Goal: Task Accomplishment & Management: Manage account settings

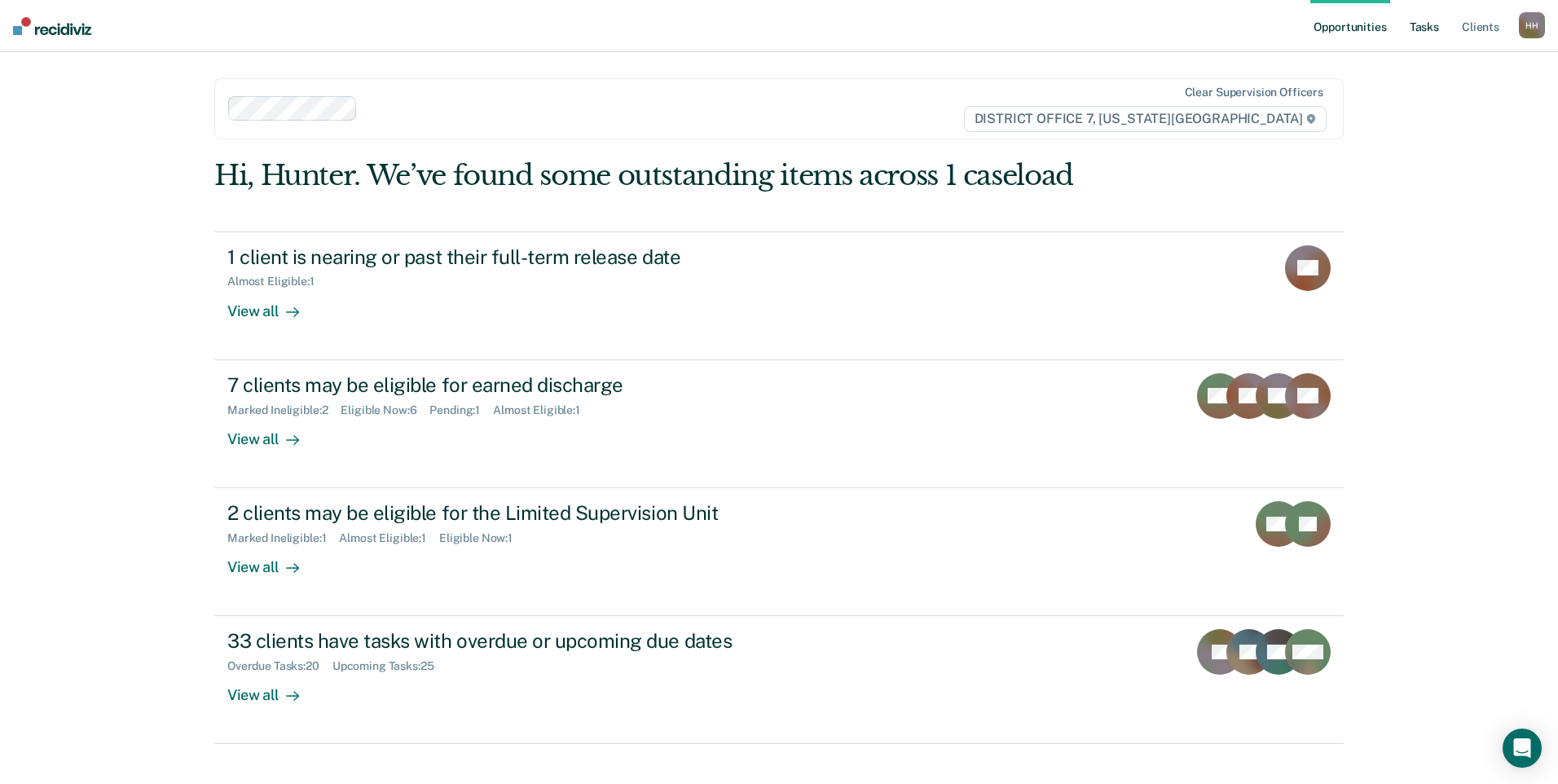
click at [1413, 36] on link "Tasks" at bounding box center [1424, 26] width 36 height 52
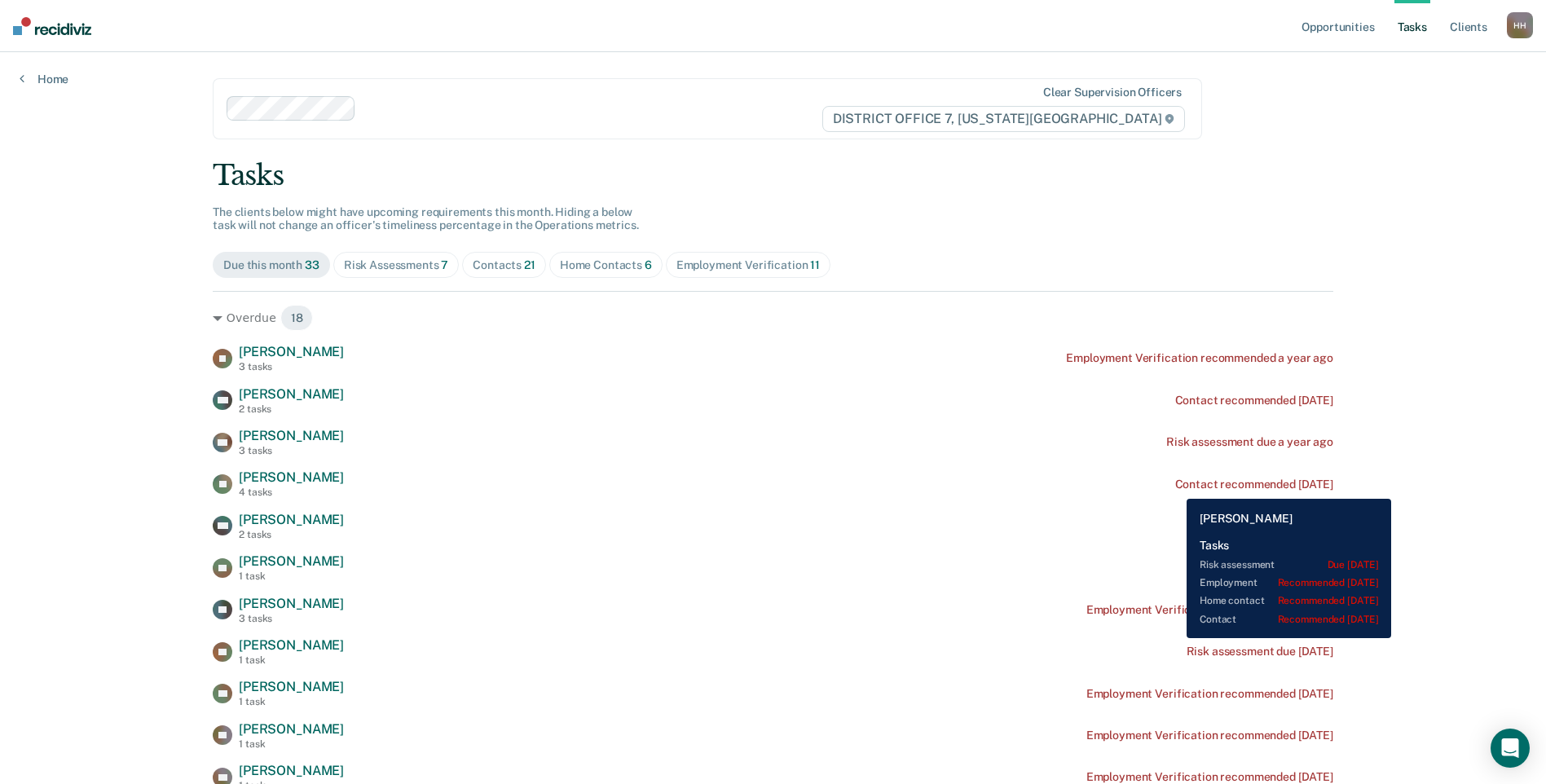
click at [1175, 487] on div "Contact recommended [DATE]" at bounding box center [1254, 484] width 158 height 14
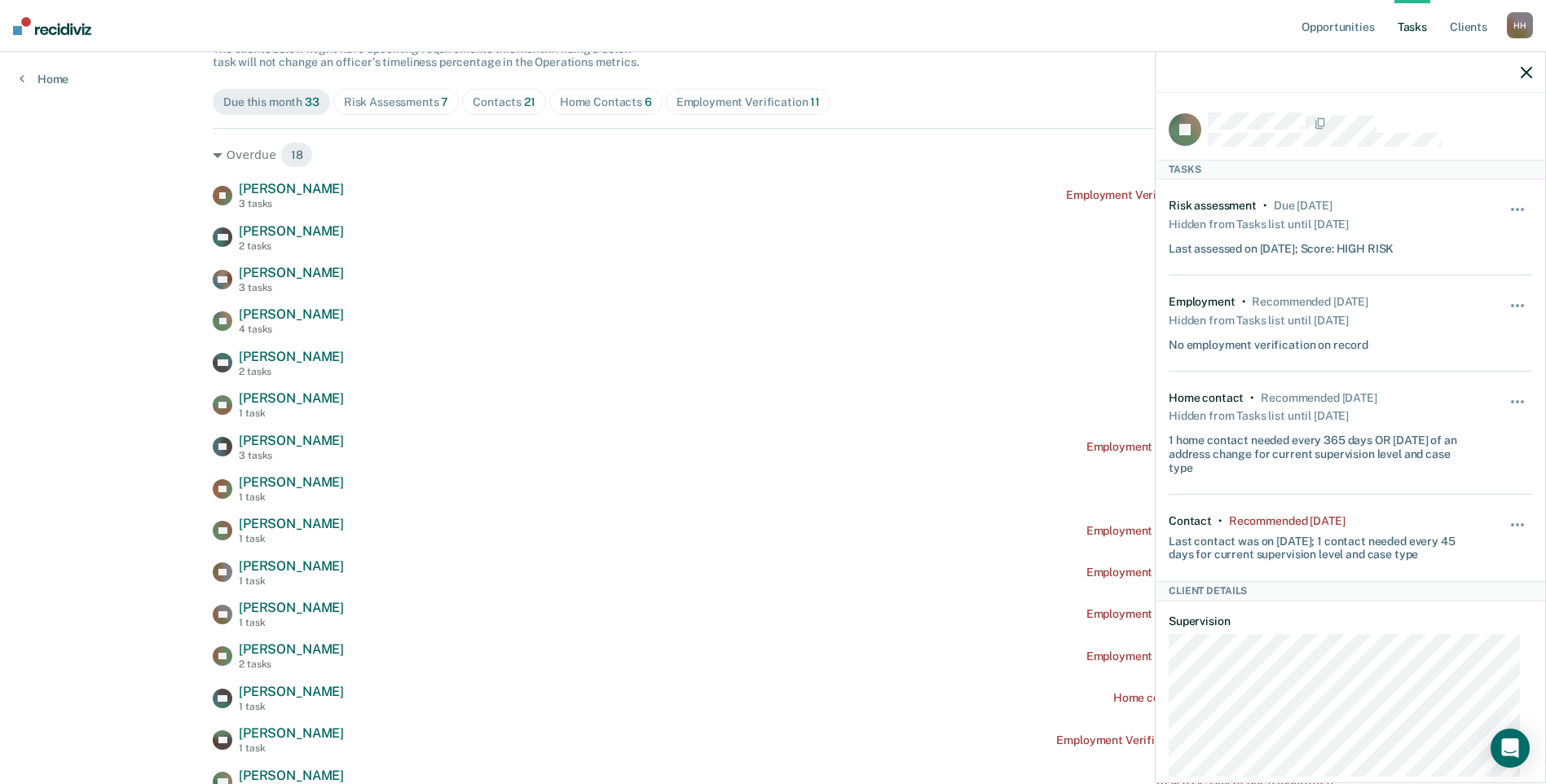
scroll to position [81, 0]
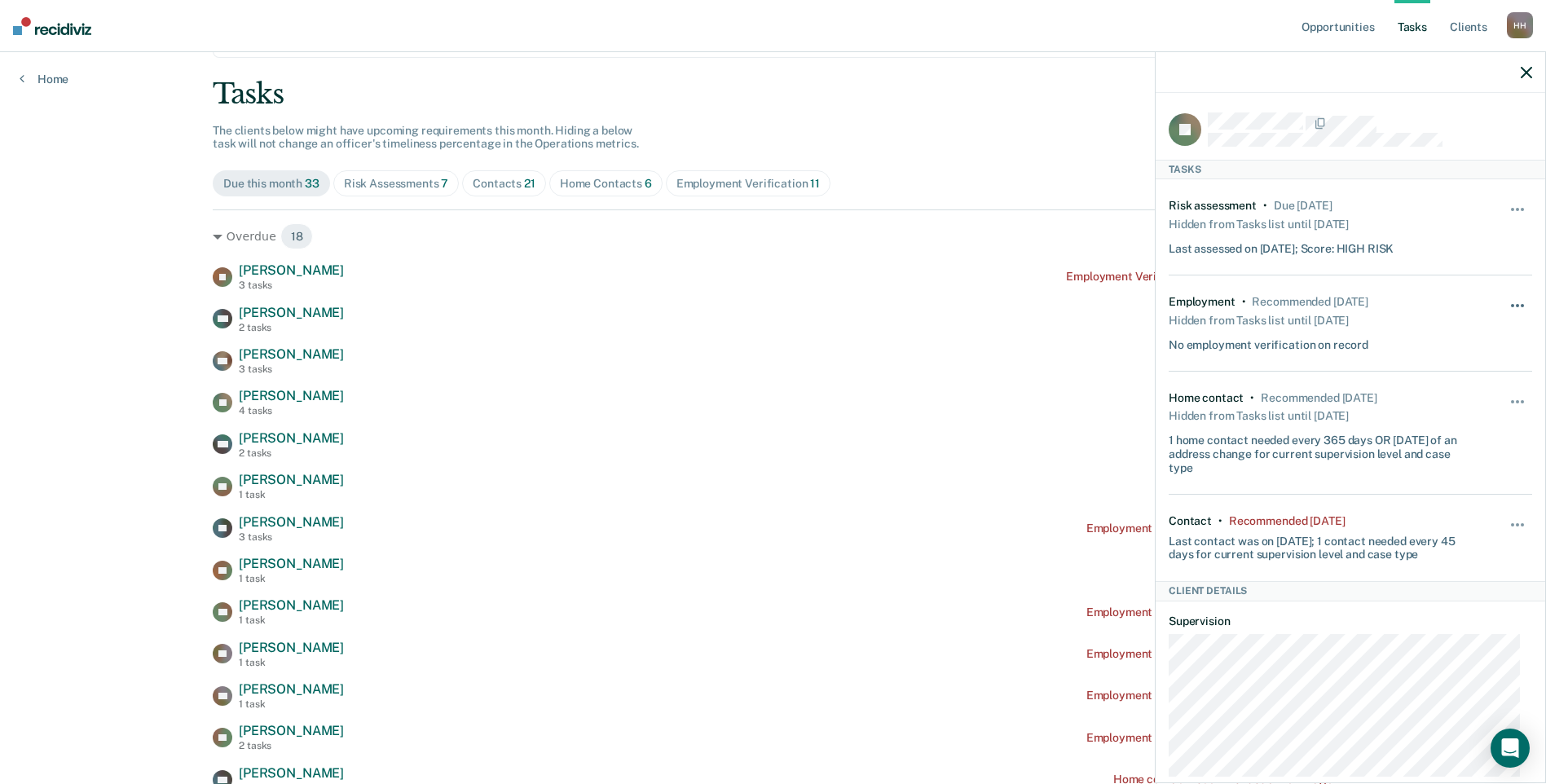
click at [1508, 306] on button "button" at bounding box center [1518, 313] width 28 height 26
click at [1505, 296] on div "Unhide" at bounding box center [1518, 323] width 28 height 57
click at [1505, 308] on button "button" at bounding box center [1518, 313] width 28 height 26
click at [1505, 525] on button "button" at bounding box center [1518, 533] width 28 height 26
click at [1464, 621] on button "30 days" at bounding box center [1473, 628] width 118 height 26
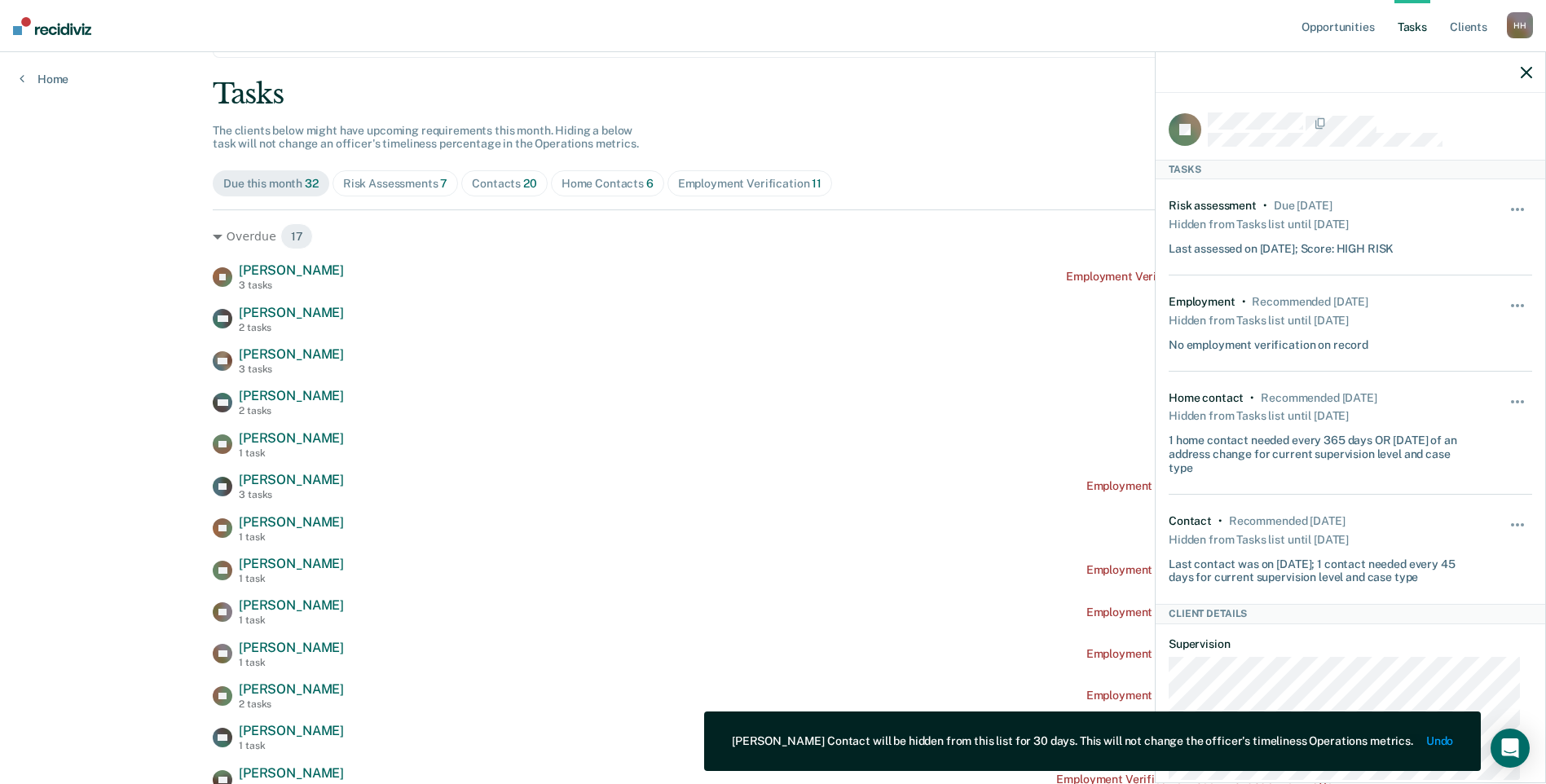
click at [1516, 74] on div at bounding box center [1350, 73] width 389 height 41
click at [1529, 75] on icon "button" at bounding box center [1526, 72] width 11 height 11
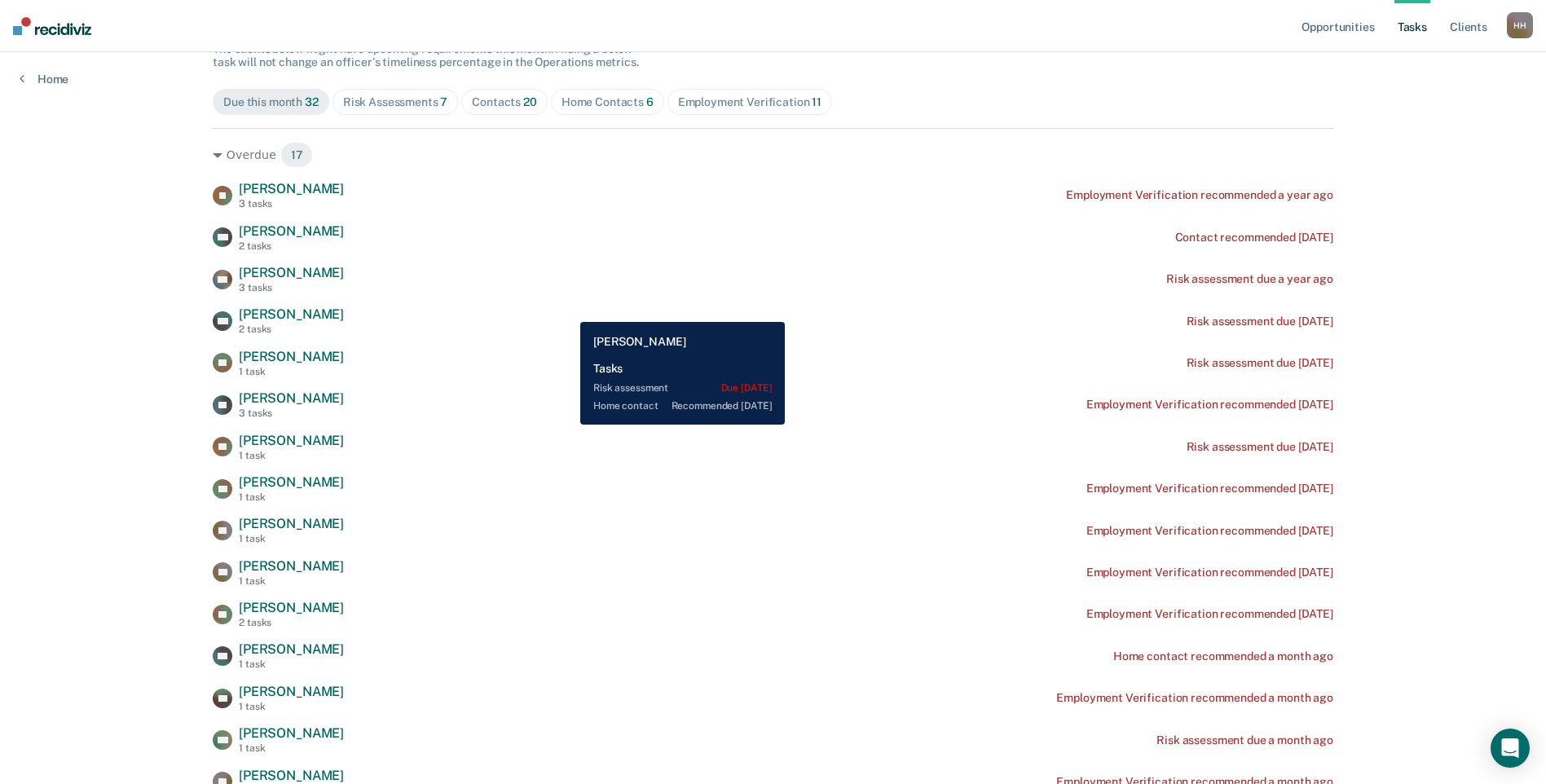
scroll to position [0, 0]
